Goal: Complete application form

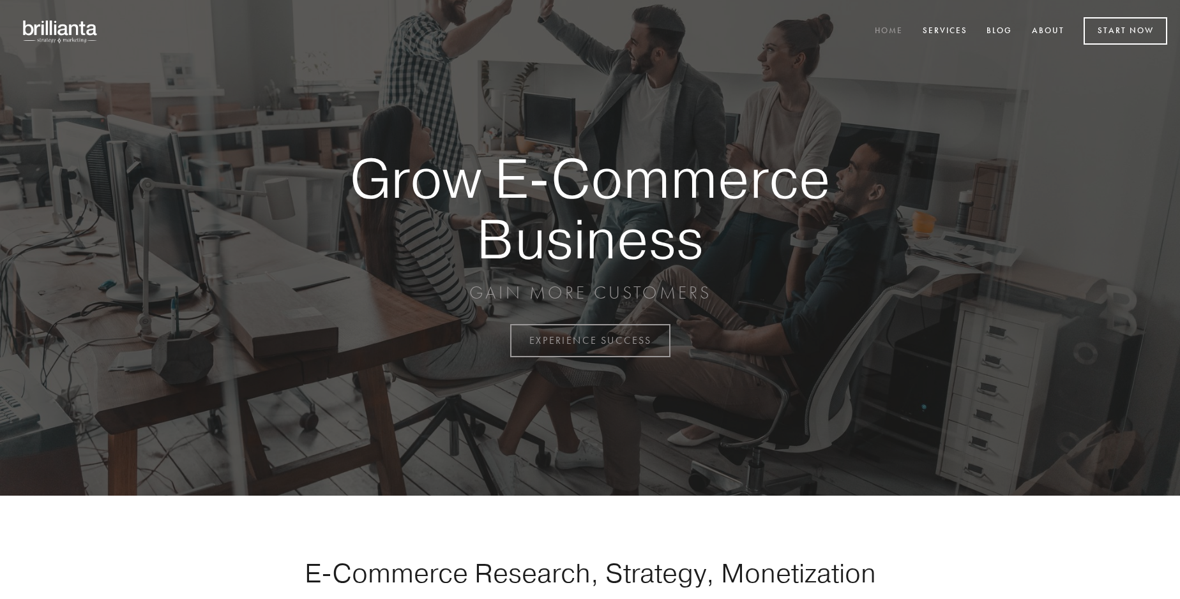
scroll to position [3346, 0]
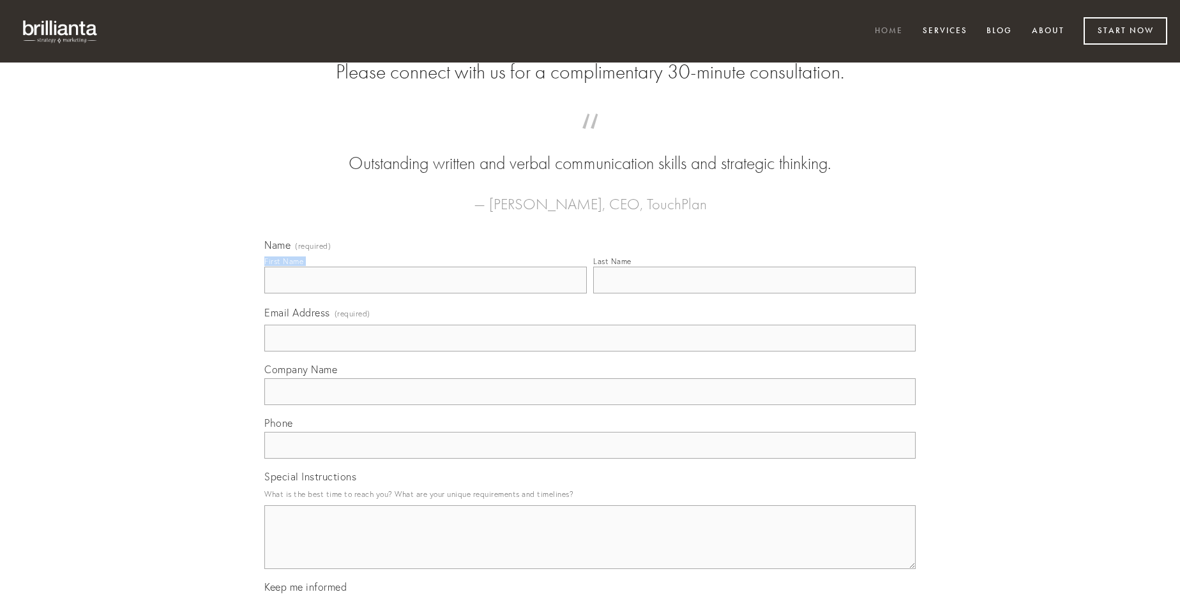
type input "[PERSON_NAME]"
click at [754, 294] on input "Last Name" at bounding box center [754, 280] width 322 height 27
type input "[PERSON_NAME]"
click at [590, 352] on input "Email Address (required)" at bounding box center [589, 338] width 651 height 27
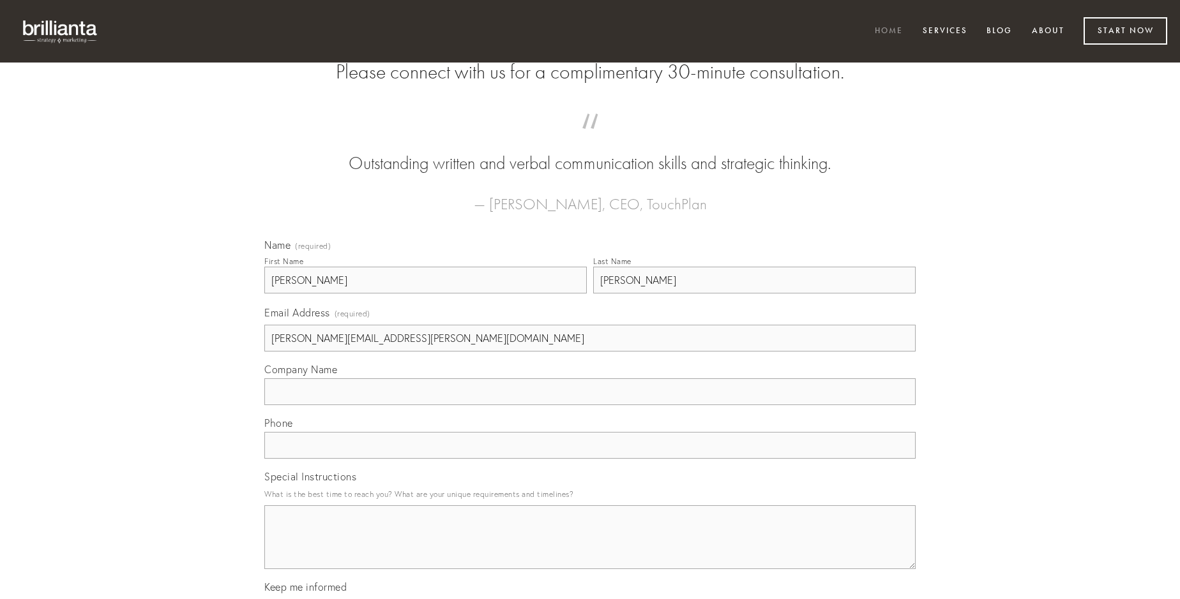
type input "[PERSON_NAME][EMAIL_ADDRESS][PERSON_NAME][DOMAIN_NAME]"
click at [590, 405] on input "Company Name" at bounding box center [589, 392] width 651 height 27
type input "cubitum"
click at [590, 459] on input "text" at bounding box center [589, 445] width 651 height 27
click at [590, 549] on textarea "Special Instructions" at bounding box center [589, 538] width 651 height 64
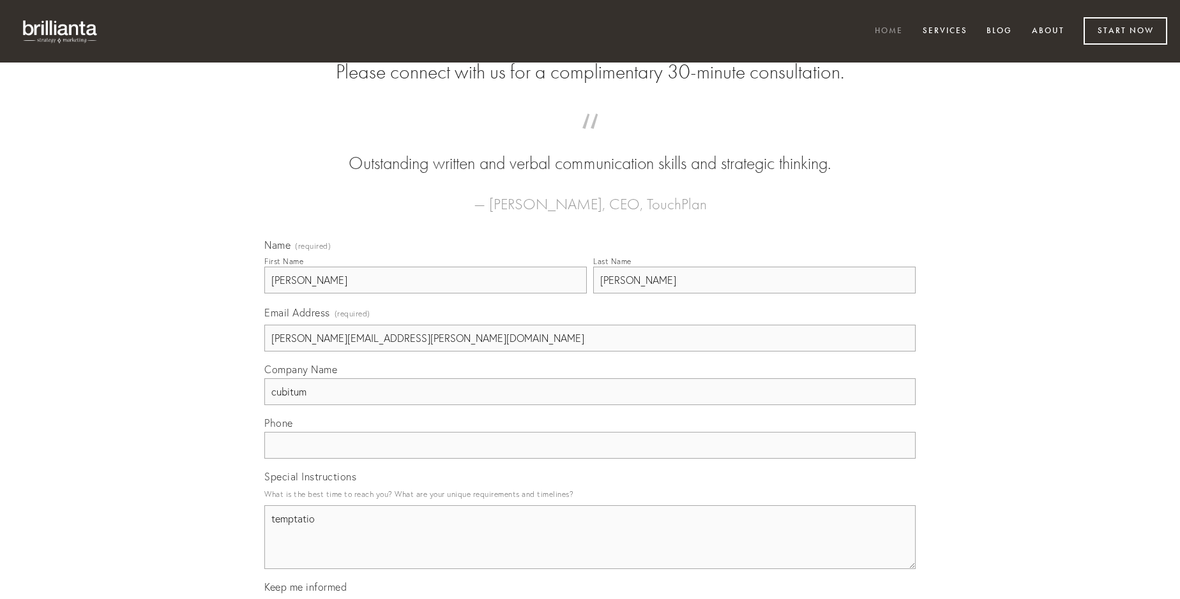
type textarea "temptatio"
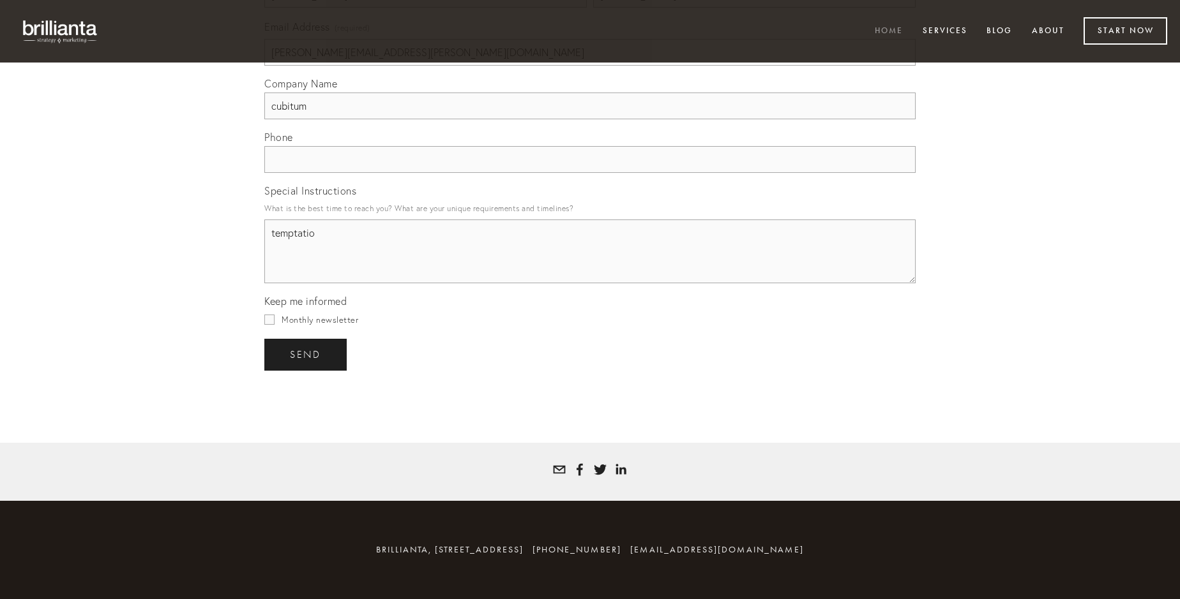
click at [306, 354] on span "send" at bounding box center [305, 354] width 31 height 11
